Goal: Information Seeking & Learning: Learn about a topic

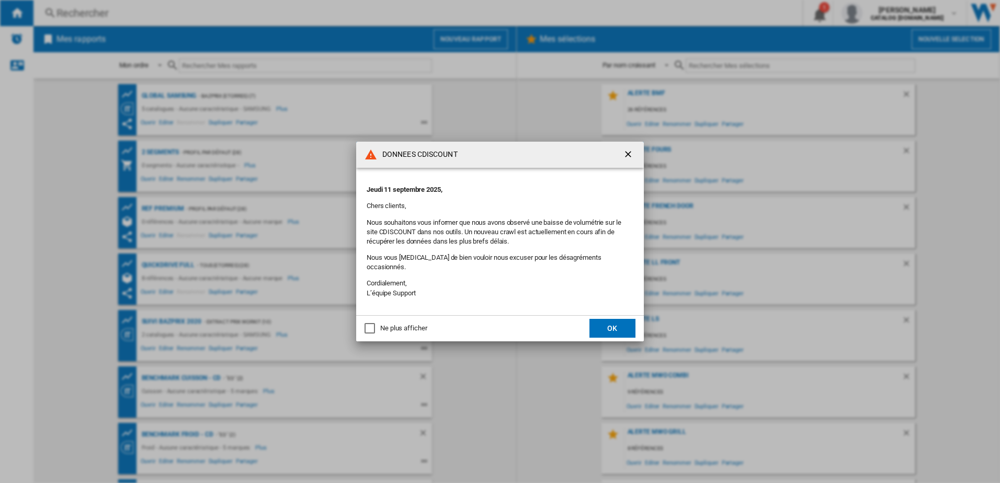
click at [620, 322] on button "OK" at bounding box center [613, 328] width 46 height 19
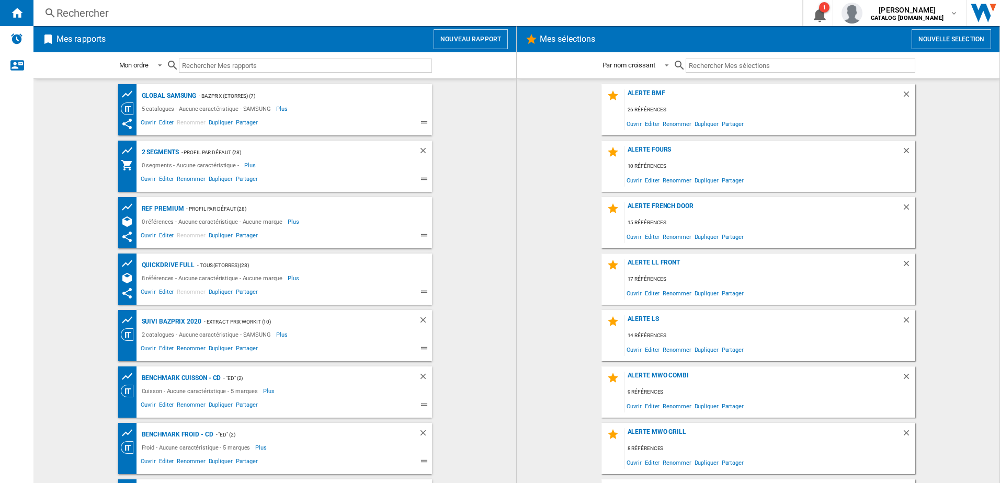
click at [201, 23] on div "Rechercher Rechercher 0 1 [PERSON_NAME] CATALOG [DOMAIN_NAME] CATALOG [DOMAIN_N…" at bounding box center [516, 13] width 967 height 26
click at [206, 19] on div "Rechercher" at bounding box center [415, 13] width 719 height 15
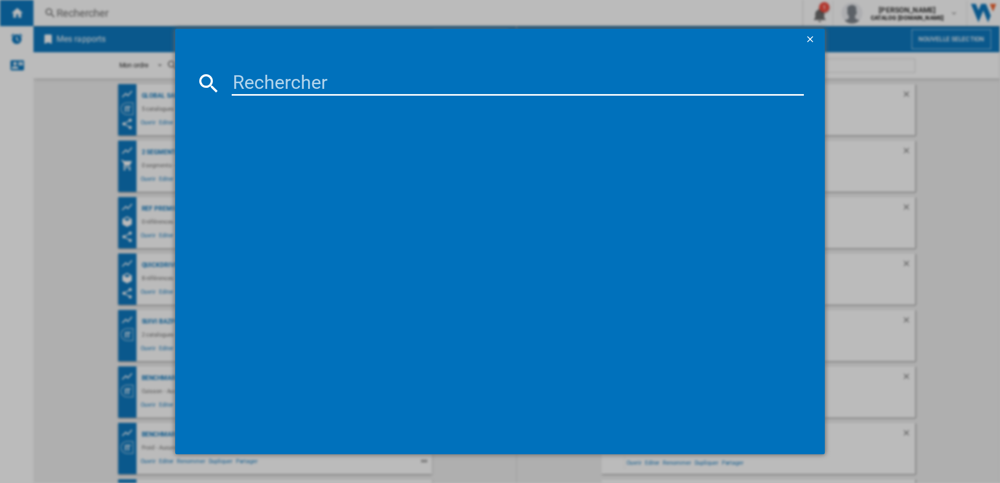
click at [316, 85] on input at bounding box center [518, 83] width 573 height 25
paste input "RF48A400EM9/EF"
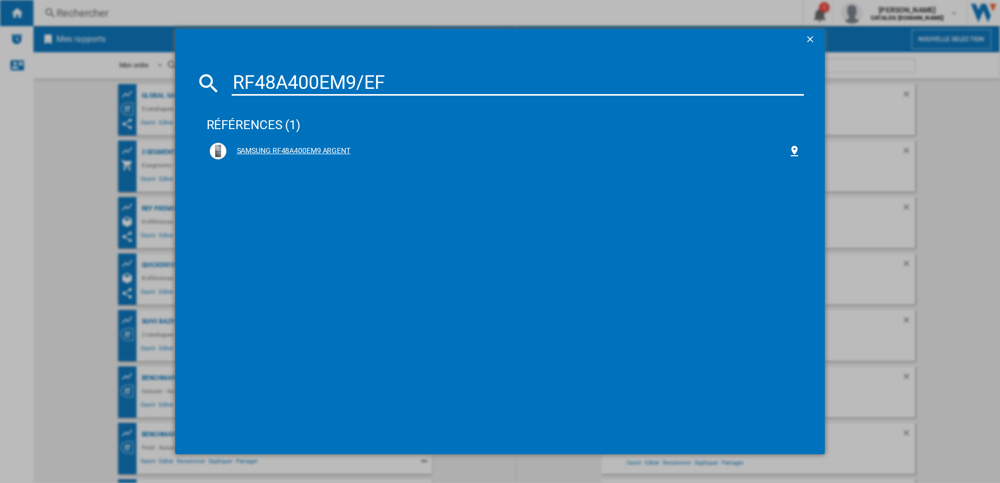
type input "RF48A400EM9/EF"
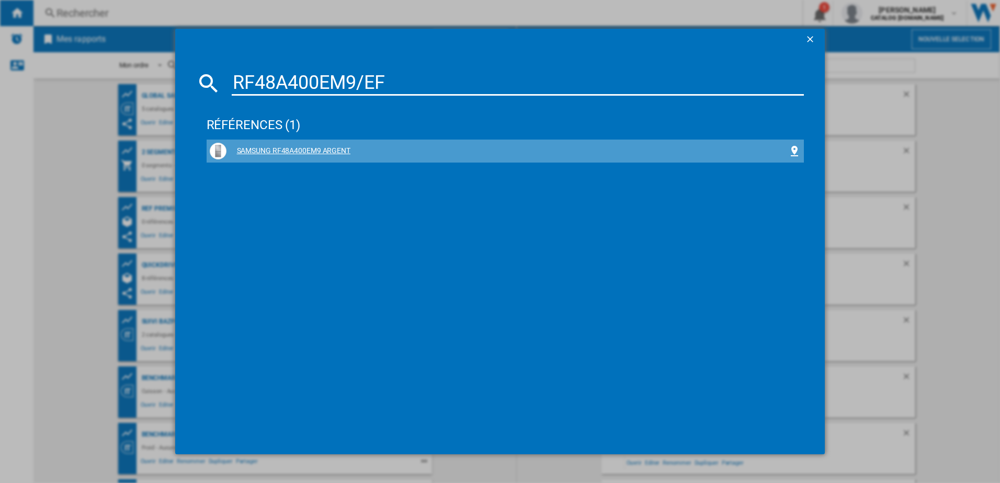
click at [301, 150] on div "SAMSUNG RF48A400EM9 ARGENT" at bounding box center [508, 151] width 562 height 10
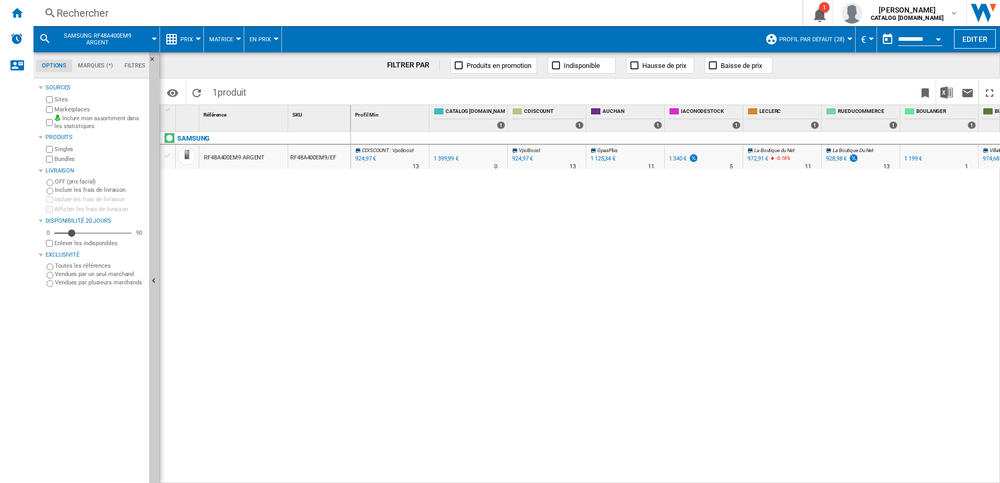
click at [180, 47] on button "Prix" at bounding box center [189, 39] width 18 height 26
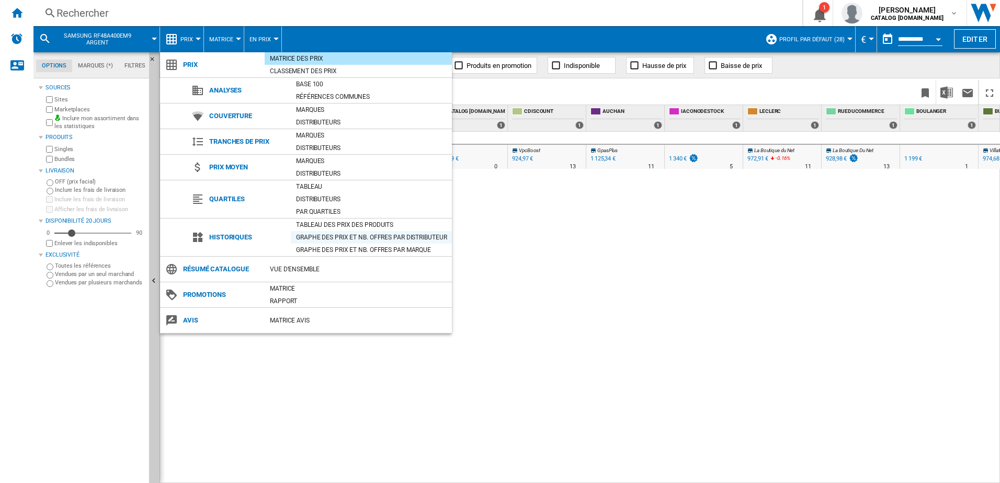
click at [335, 234] on div "Graphe des prix et nb. offres par distributeur" at bounding box center [371, 237] width 161 height 10
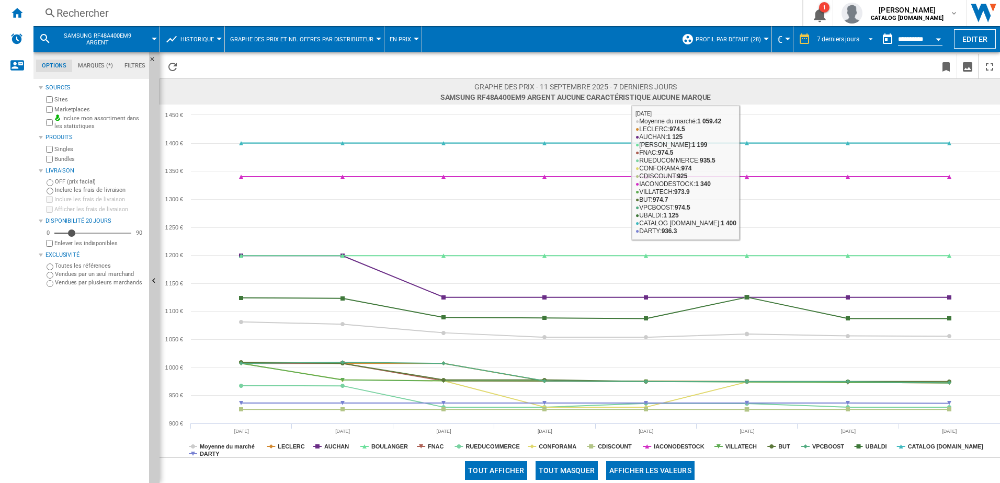
click at [833, 40] on div "7 derniers jours" at bounding box center [838, 39] width 42 height 7
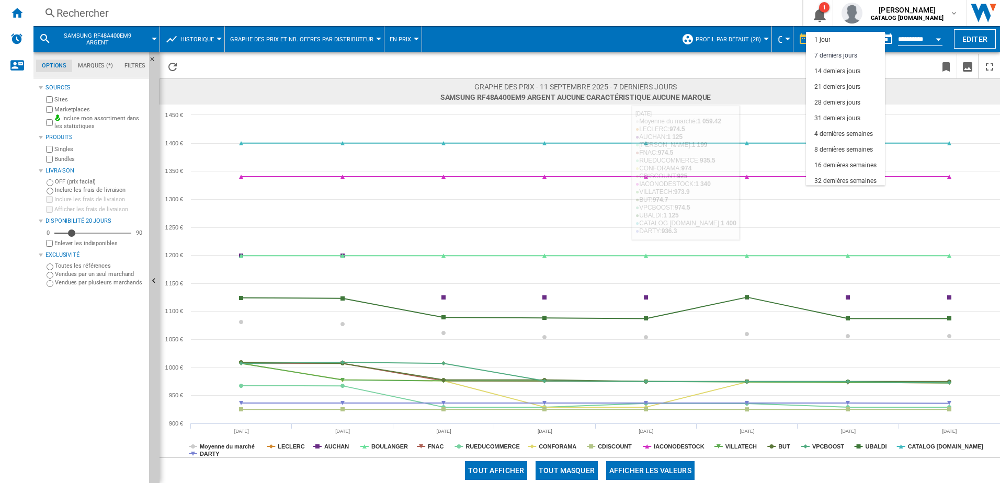
scroll to position [16, 0]
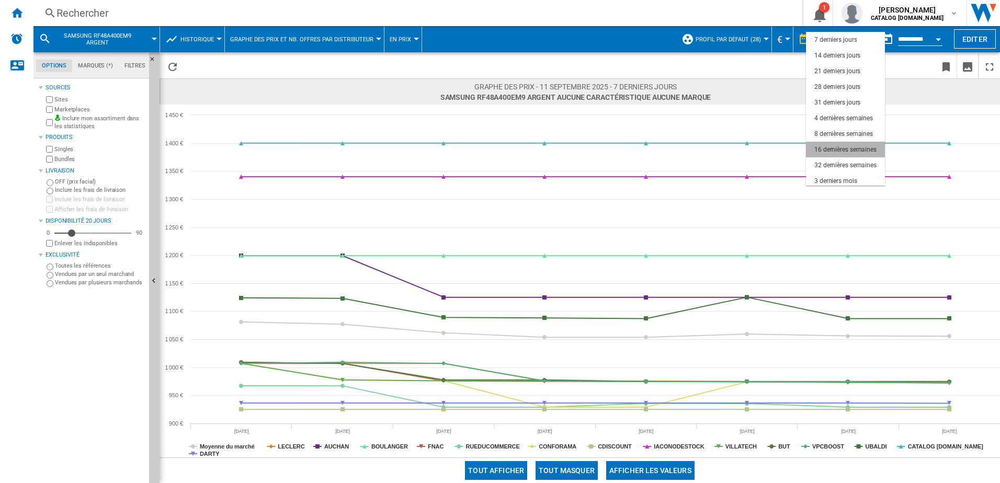
click at [843, 145] on div "16 dernières semaines" at bounding box center [846, 149] width 62 height 9
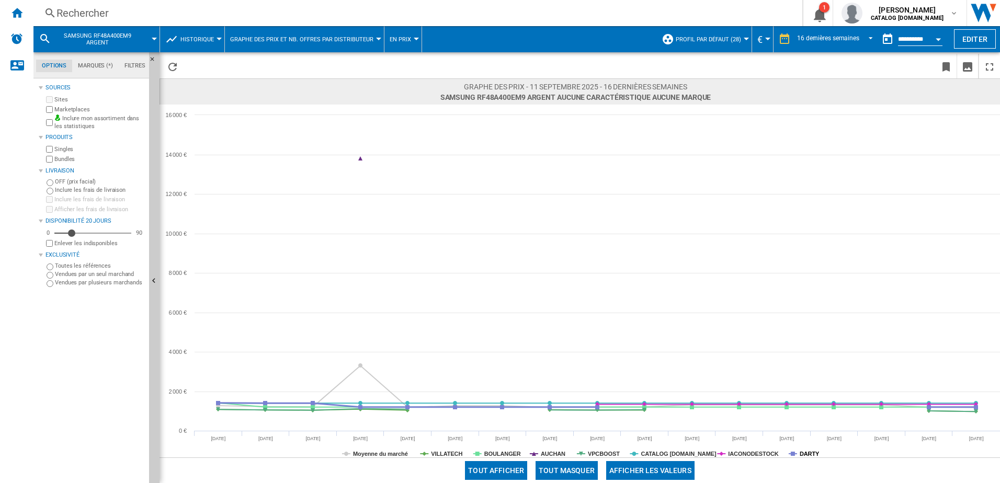
click at [805, 455] on tspan "DARTY" at bounding box center [810, 454] width 20 height 6
click at [757, 453] on tspan "IACONODESTOCK" at bounding box center [753, 454] width 50 height 6
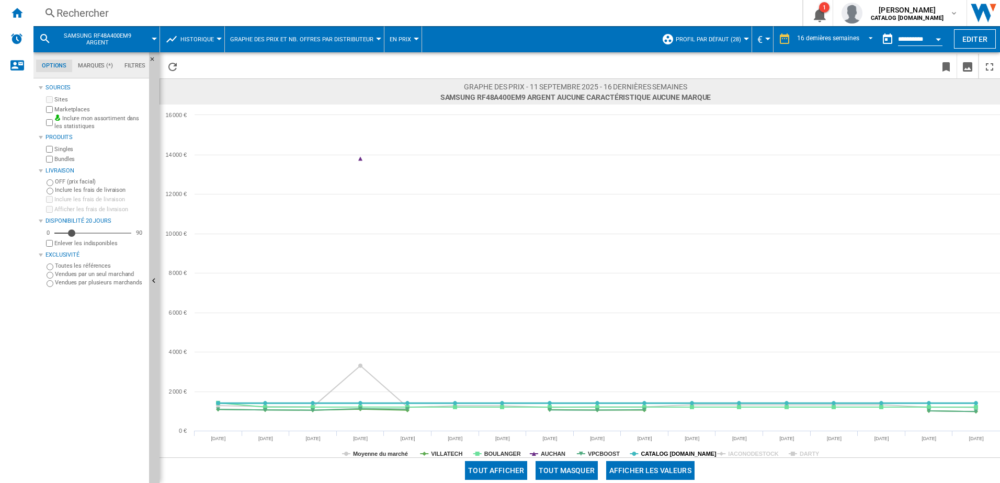
click at [650, 451] on tspan "CATALOG [DOMAIN_NAME]" at bounding box center [679, 454] width 76 height 6
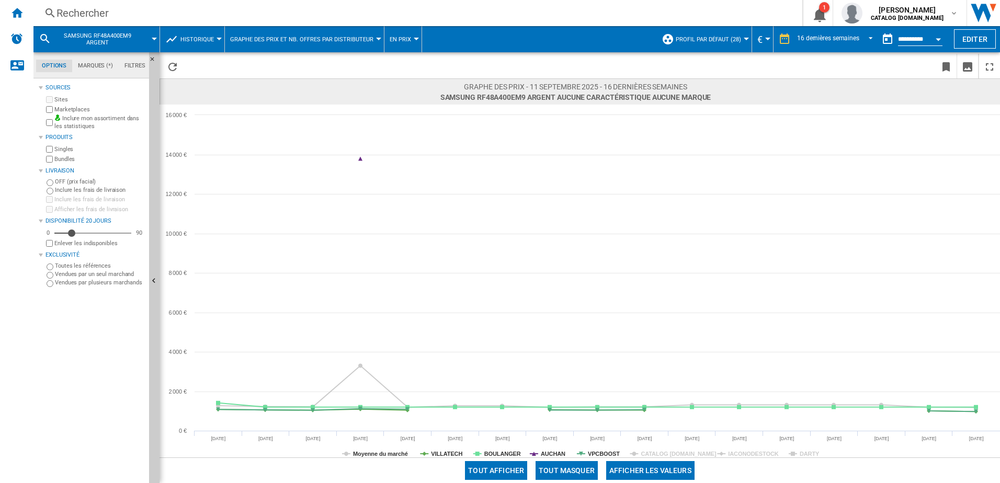
click at [596, 458] on div "Tout afficher Tout masquer Afficher les valeurs" at bounding box center [580, 471] width 841 height 26
click at [548, 451] on tspan "AUCHAN" at bounding box center [553, 454] width 25 height 6
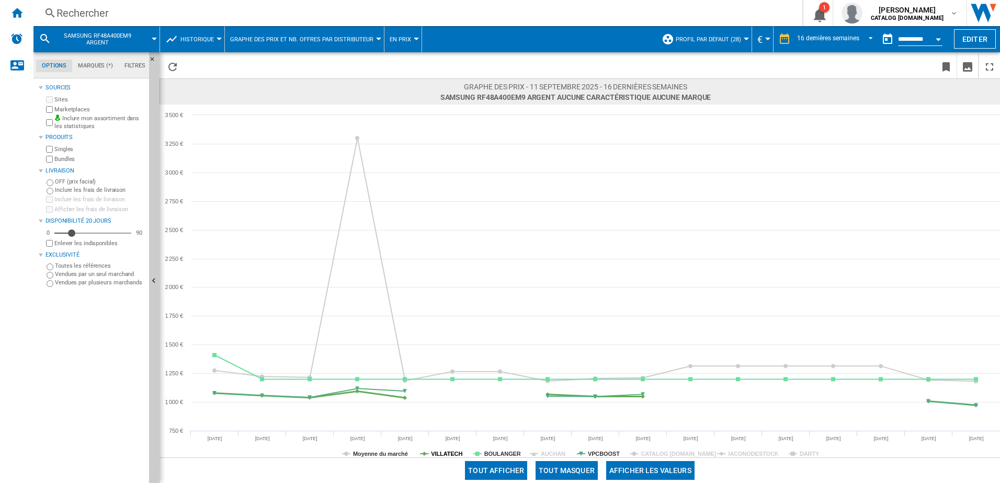
click at [442, 456] on tspan "VILLATECH" at bounding box center [446, 454] width 31 height 6
click at [363, 456] on tspan "Moyenne du marché" at bounding box center [380, 454] width 55 height 6
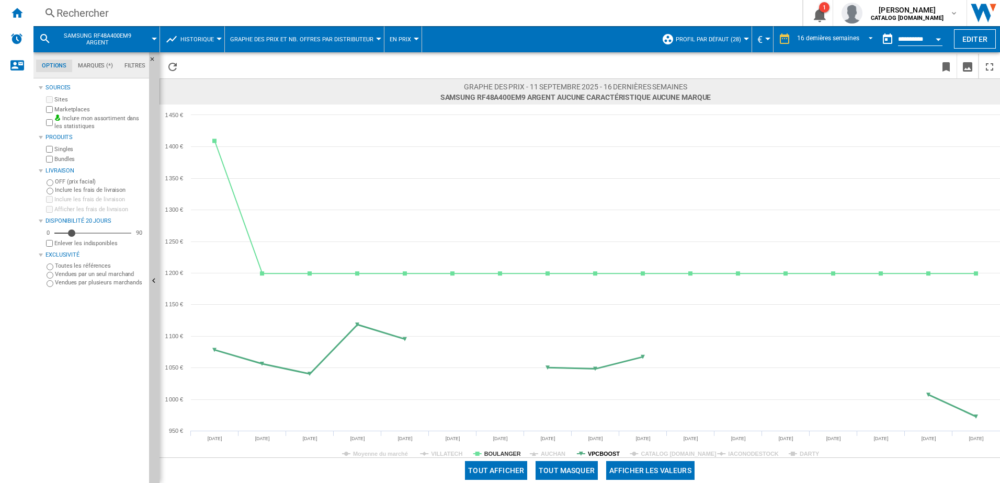
click at [600, 454] on tspan "VPCBOOST" at bounding box center [604, 454] width 32 height 6
